Goal: Information Seeking & Learning: Learn about a topic

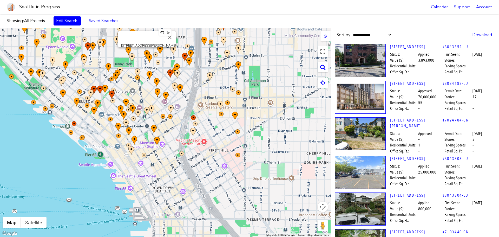
drag, startPoint x: 245, startPoint y: 135, endPoint x: 163, endPoint y: 55, distance: 115.0
click at [150, 51] on div at bounding box center [238, 51] width 330 height 0
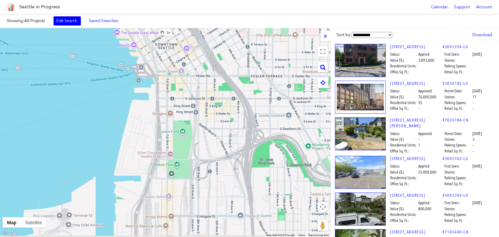
drag, startPoint x: 214, startPoint y: 140, endPoint x: 220, endPoint y: 13, distance: 127.4
click at [224, 0] on body "Seattle in Progress Calendar Support Account About [GEOGRAPHIC_DATA] in Progres…" at bounding box center [249, 118] width 499 height 237
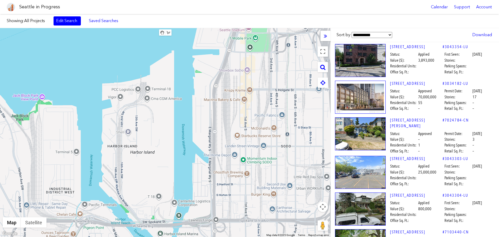
drag, startPoint x: 140, startPoint y: 195, endPoint x: 226, endPoint y: 52, distance: 167.1
click at [226, 52] on div at bounding box center [165, 132] width 330 height 209
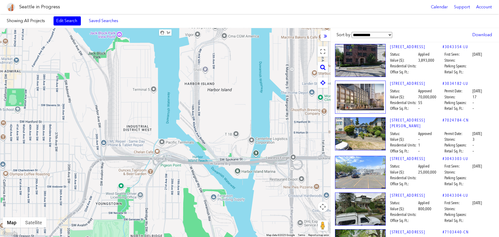
drag, startPoint x: 64, startPoint y: 165, endPoint x: 182, endPoint y: 95, distance: 136.7
click at [182, 95] on div at bounding box center [165, 132] width 330 height 209
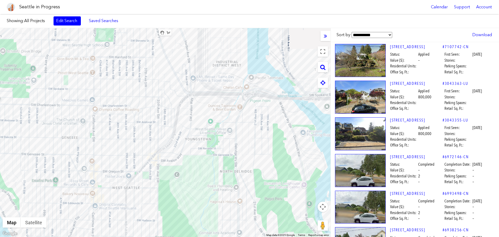
drag, startPoint x: 138, startPoint y: 147, endPoint x: 139, endPoint y: 107, distance: 40.5
click at [139, 107] on div at bounding box center [165, 132] width 330 height 209
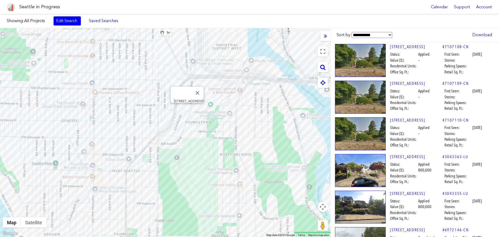
click at [186, 108] on div "[STREET_ADDRESS]" at bounding box center [165, 132] width 330 height 209
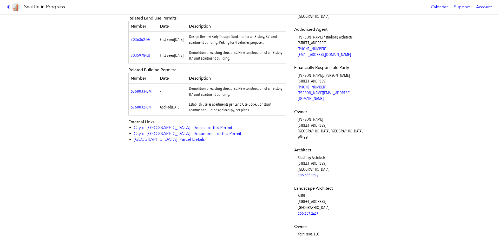
scroll to position [222, 0]
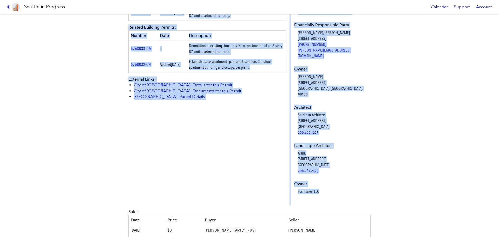
drag, startPoint x: 127, startPoint y: 24, endPoint x: 352, endPoint y: 179, distance: 272.9
click at [352, 179] on div "[STREET_ADDRESS] #3035979-LU Full design proposal Download proposal as PDF Stat…" at bounding box center [249, 78] width 249 height 573
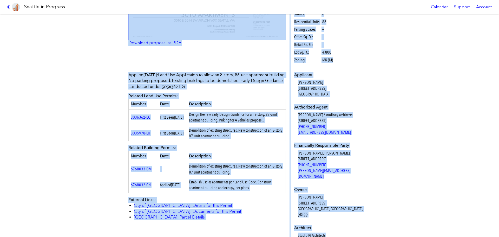
scroll to position [92, 0]
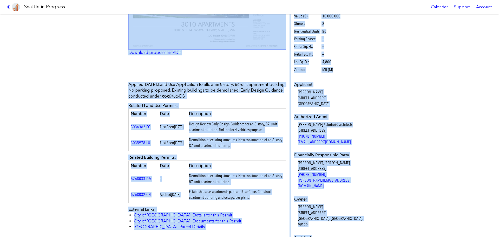
click at [68, 42] on div "[STREET_ADDRESS] #3035979-LU Full design proposal Download proposal as PDF Stat…" at bounding box center [249, 125] width 499 height 223
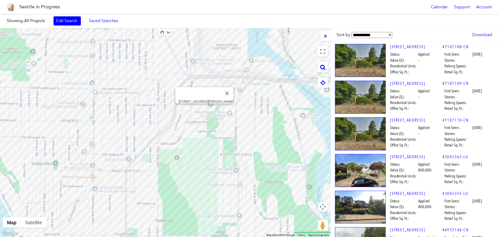
click at [204, 109] on div "[STREET_ADDRESS][PERSON_NAME]" at bounding box center [165, 132] width 330 height 209
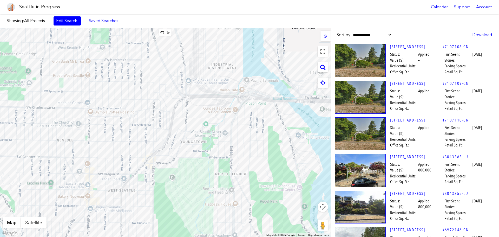
drag, startPoint x: 143, startPoint y: 124, endPoint x: 141, endPoint y: 138, distance: 13.6
click at [137, 144] on div at bounding box center [165, 132] width 330 height 209
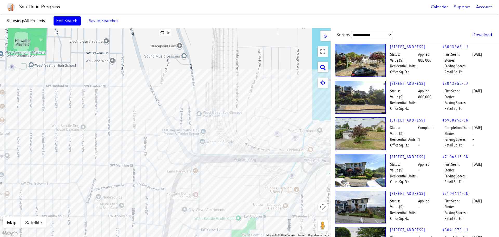
drag, startPoint x: 168, startPoint y: 117, endPoint x: 146, endPoint y: 183, distance: 69.6
click at [146, 202] on div at bounding box center [165, 132] width 330 height 209
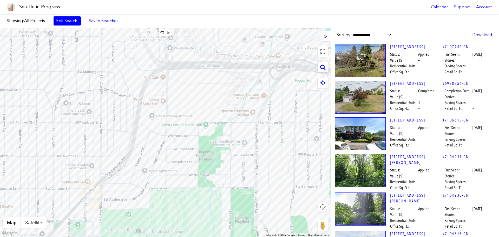
drag, startPoint x: 157, startPoint y: 144, endPoint x: 127, endPoint y: 51, distance: 97.8
click at [126, 49] on div at bounding box center [165, 132] width 330 height 209
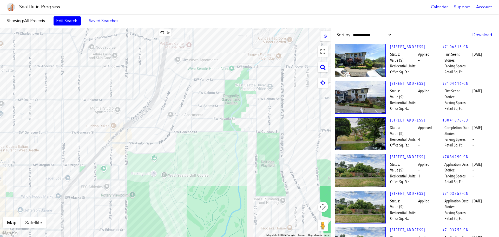
drag, startPoint x: 178, startPoint y: 118, endPoint x: 208, endPoint y: 56, distance: 68.9
click at [208, 56] on div at bounding box center [165, 132] width 330 height 209
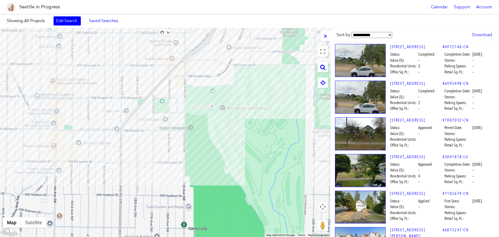
drag, startPoint x: 149, startPoint y: 126, endPoint x: 202, endPoint y: 70, distance: 77.1
click at [202, 70] on div at bounding box center [165, 132] width 330 height 209
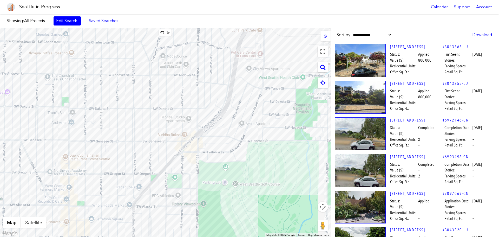
drag, startPoint x: 105, startPoint y: 99, endPoint x: 117, endPoint y: 166, distance: 67.5
click at [118, 176] on div at bounding box center [165, 132] width 330 height 209
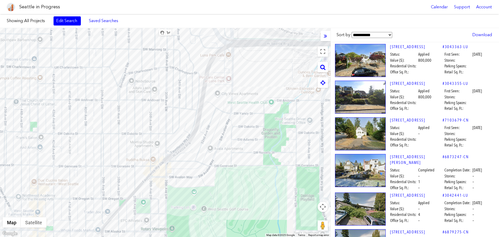
drag, startPoint x: 153, startPoint y: 89, endPoint x: 122, endPoint y: 117, distance: 42.0
click at [122, 117] on div at bounding box center [165, 132] width 330 height 209
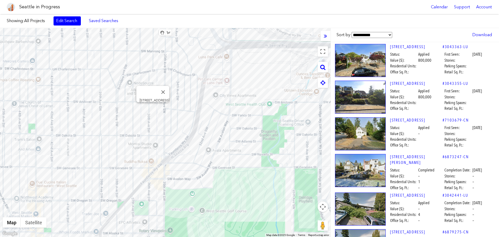
click at [152, 108] on div "[STREET_ADDRESS]" at bounding box center [165, 132] width 330 height 209
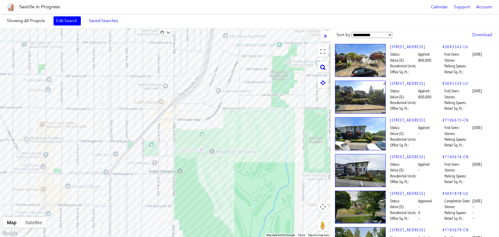
drag, startPoint x: 228, startPoint y: 120, endPoint x: 238, endPoint y: 61, distance: 60.6
click at [238, 61] on div at bounding box center [165, 132] width 330 height 209
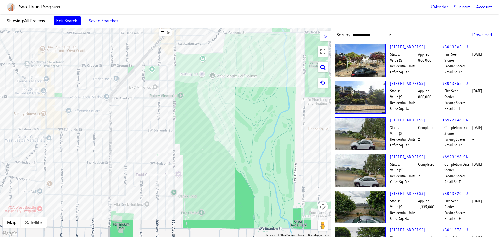
drag, startPoint x: 174, startPoint y: 143, endPoint x: 175, endPoint y: 67, distance: 76.4
click at [175, 67] on div at bounding box center [165, 132] width 330 height 209
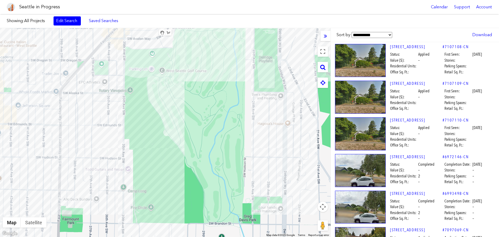
drag, startPoint x: 155, startPoint y: 130, endPoint x: 101, endPoint y: 125, distance: 53.5
click at [101, 125] on div at bounding box center [165, 132] width 330 height 209
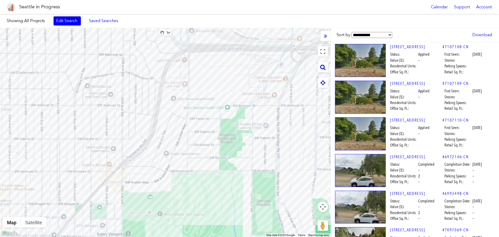
drag, startPoint x: 251, startPoint y: 105, endPoint x: 249, endPoint y: 249, distance: 143.9
click at [249, 236] on html "Seattle in Progress Calendar Support Account About [GEOGRAPHIC_DATA] in Progres…" at bounding box center [249, 118] width 499 height 237
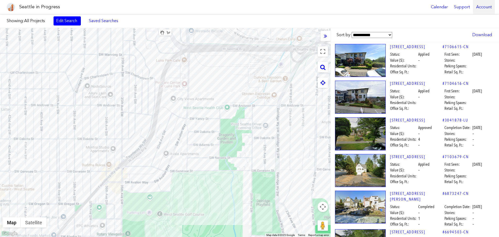
click at [480, 6] on div "Account" at bounding box center [484, 7] width 22 height 14
